Goal: Use online tool/utility: Utilize a website feature to perform a specific function

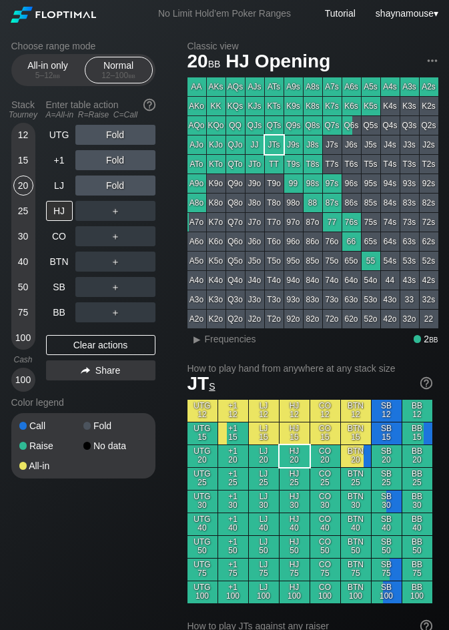
scroll to position [67, 0]
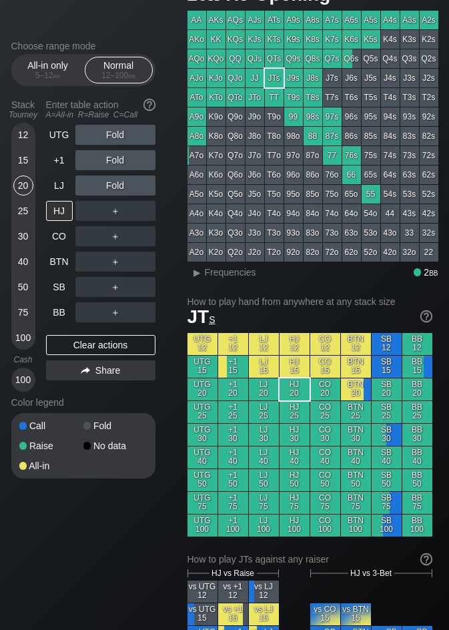
drag, startPoint x: 0, startPoint y: 0, endPoint x: 13, endPoint y: 134, distance: 134.2
click at [13, 134] on div "12" at bounding box center [23, 135] width 20 height 20
click at [28, 186] on div "20" at bounding box center [23, 186] width 20 height 20
click at [117, 260] on div "R ✕" at bounding box center [115, 262] width 26 height 20
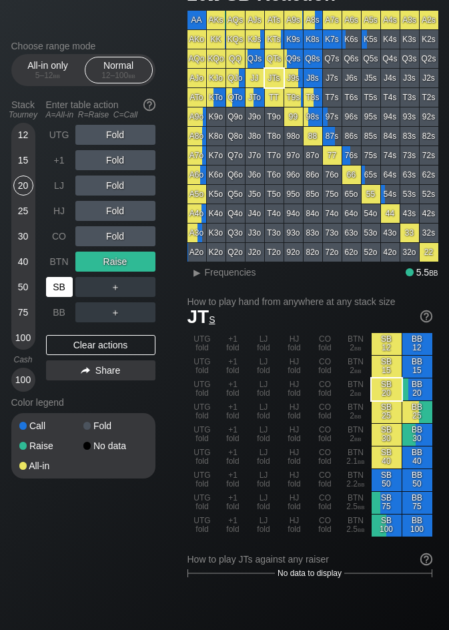
click at [61, 278] on div "SB" at bounding box center [59, 287] width 27 height 20
click at [59, 278] on div "SB" at bounding box center [59, 287] width 27 height 20
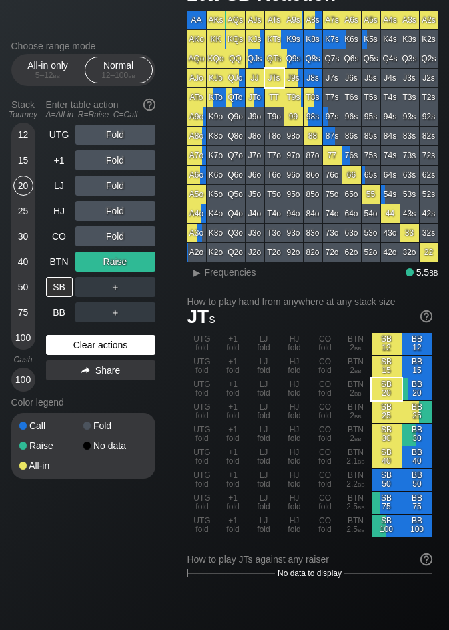
click at [110, 350] on div "Clear actions" at bounding box center [100, 345] width 109 height 20
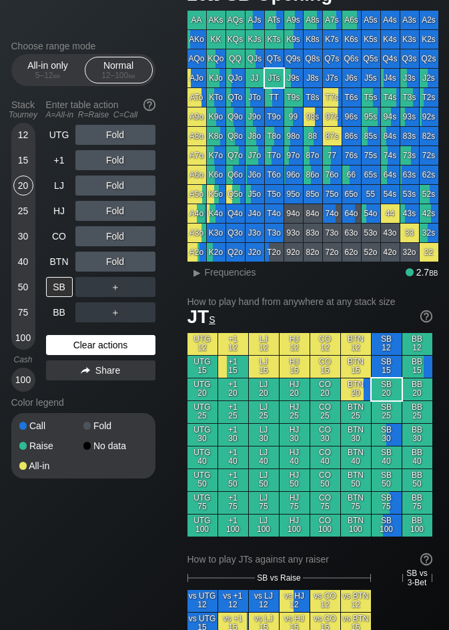
click at [110, 350] on div "Clear actions" at bounding box center [100, 345] width 109 height 20
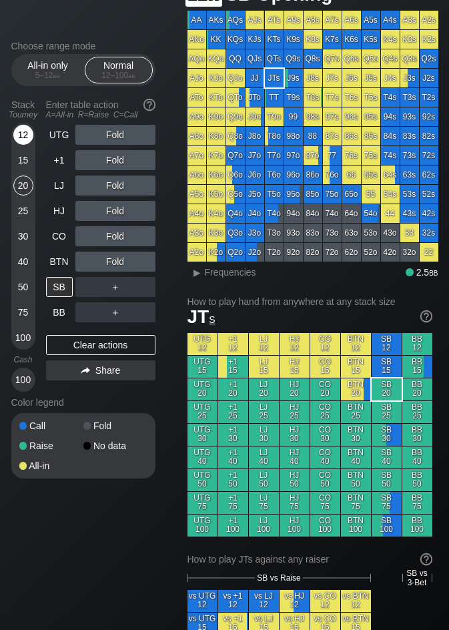
click at [23, 140] on div "12" at bounding box center [23, 135] width 20 height 20
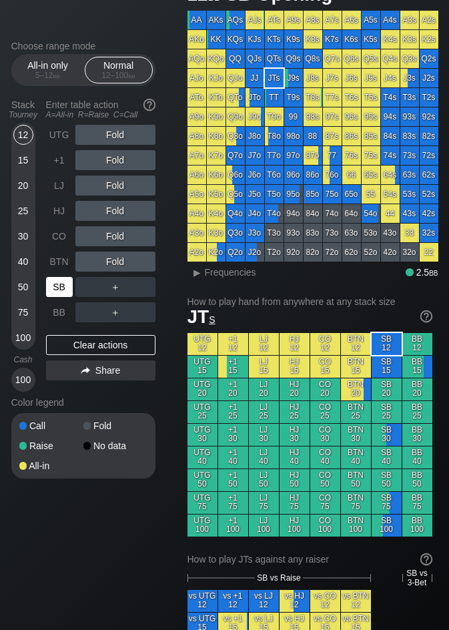
click at [60, 285] on div "SB" at bounding box center [59, 287] width 27 height 20
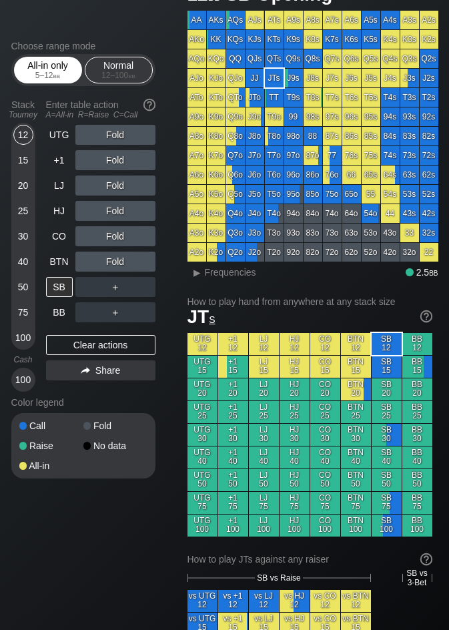
click at [43, 77] on div "5 – 12 bb" at bounding box center [48, 75] width 56 height 9
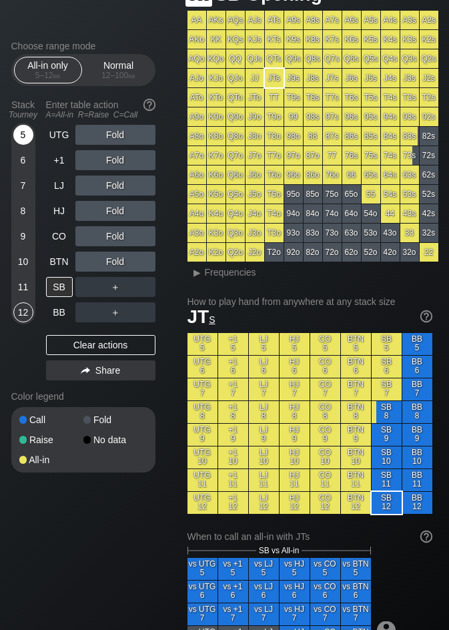
click at [16, 127] on div "5" at bounding box center [23, 135] width 20 height 20
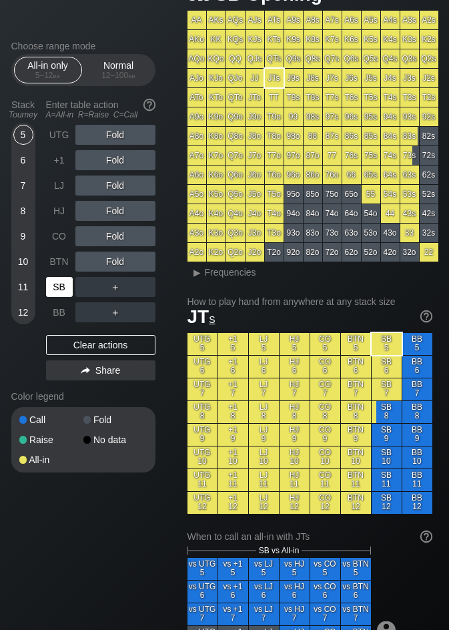
click at [57, 294] on div "SB" at bounding box center [59, 287] width 27 height 20
click at [25, 212] on div "8" at bounding box center [23, 211] width 20 height 20
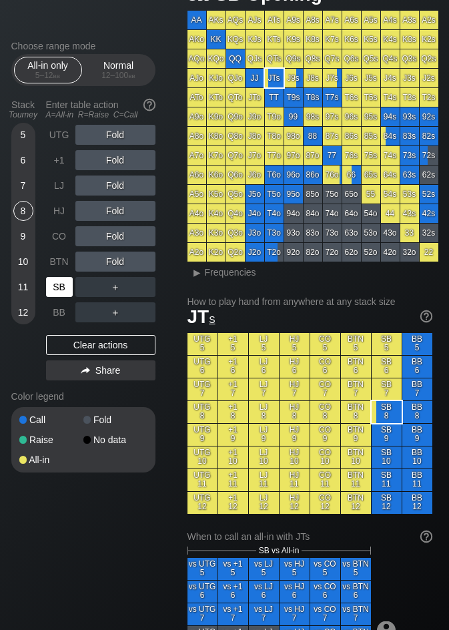
click at [58, 278] on div "SB" at bounding box center [60, 286] width 29 height 25
click at [58, 278] on div "SB" at bounding box center [59, 287] width 27 height 20
